Goal: Find specific page/section

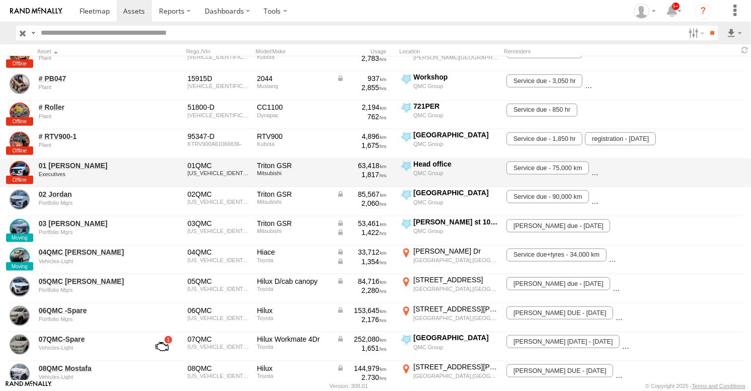
scroll to position [726, 0]
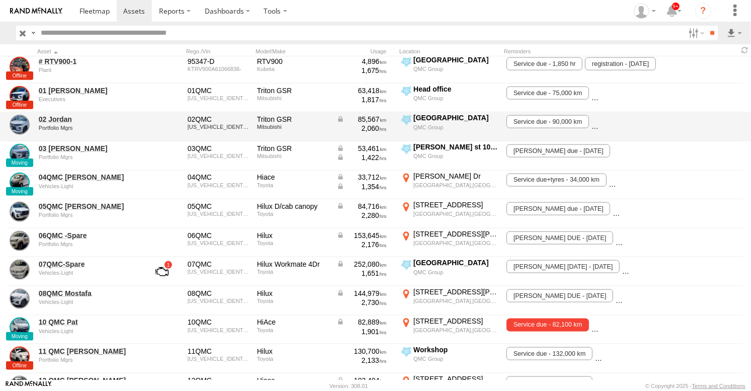
click at [706, 139] on div "# 100 Bogie Vehicles-Heavy 100QMC JALFVZ34SB7000343 FVZ1400 Isuzu 241,843 2,605…" at bounding box center [375, 54] width 751 height 1448
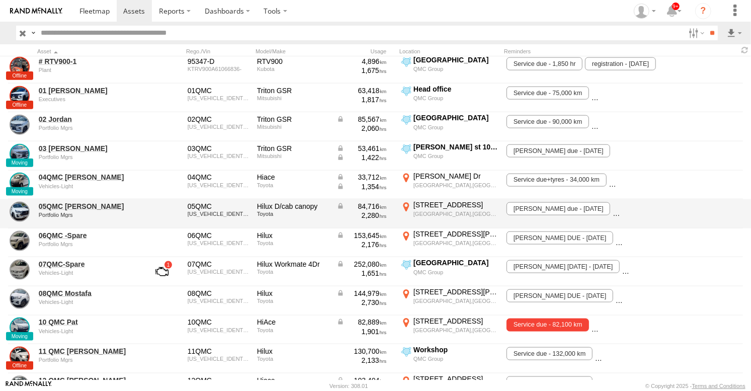
drag, startPoint x: 728, startPoint y: 225, endPoint x: 737, endPoint y: 222, distance: 9.7
click at [730, 220] on div at bounding box center [469, 220] width 564 height 0
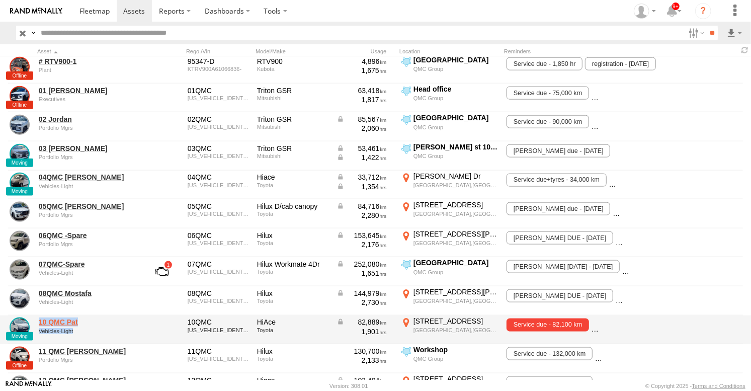
drag, startPoint x: 76, startPoint y: 328, endPoint x: 39, endPoint y: 322, distance: 38.2
click at [39, 322] on div "10 QMC Pat Vehicles-Light" at bounding box center [87, 329] width 101 height 27
click at [86, 334] on div "10 QMC Pat Vehicles-Light" at bounding box center [87, 329] width 101 height 27
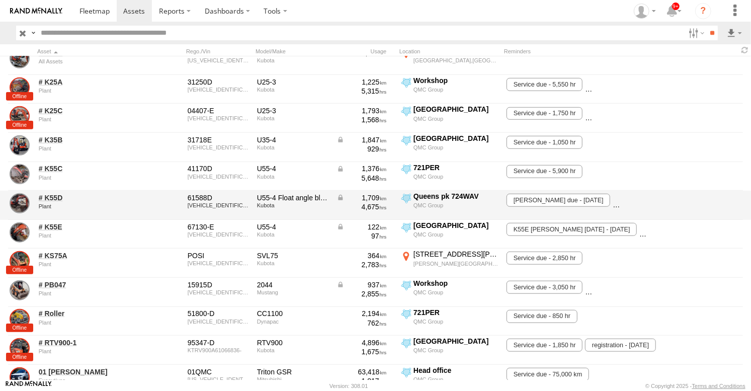
scroll to position [503, 0]
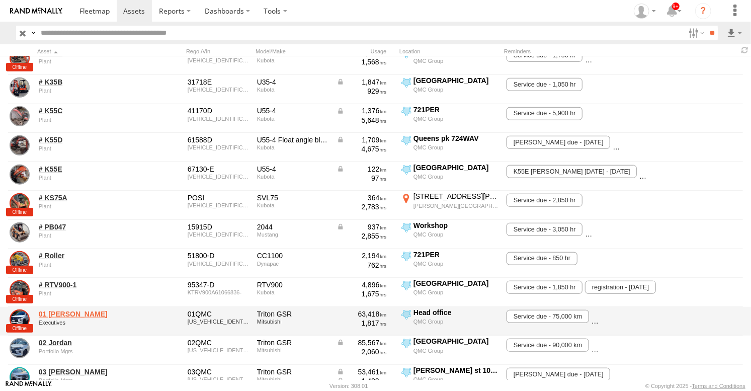
click at [64, 312] on link "01 [PERSON_NAME]" at bounding box center [88, 313] width 98 height 9
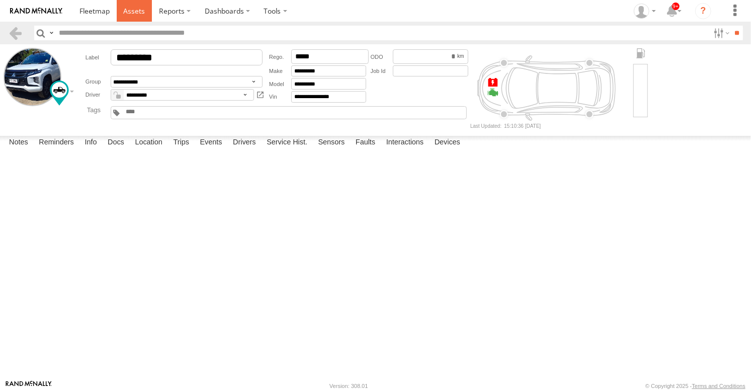
click at [142, 10] on span at bounding box center [134, 11] width 22 height 10
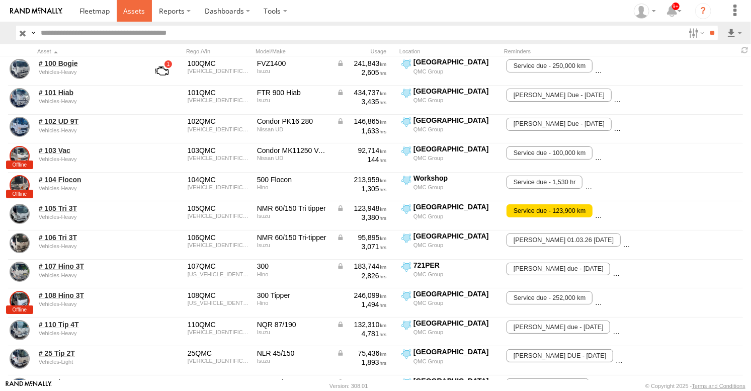
click at [139, 11] on span at bounding box center [134, 11] width 22 height 10
